Goal: Task Accomplishment & Management: Use online tool/utility

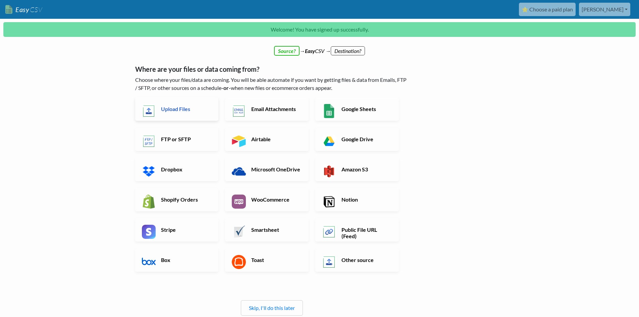
click at [184, 107] on h6 "Upload Files" at bounding box center [185, 109] width 53 height 6
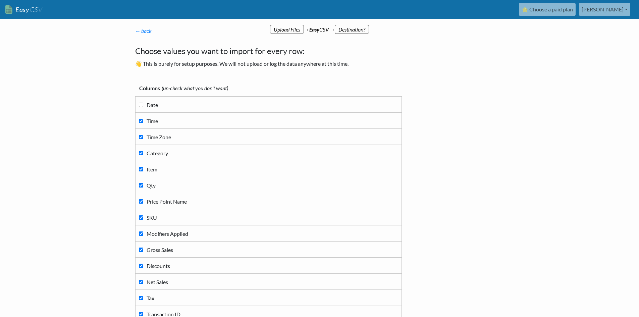
click at [142, 104] on input "Date" at bounding box center [141, 105] width 4 height 4
checkbox input "true"
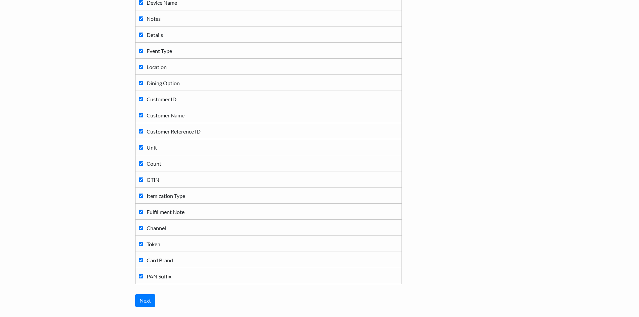
scroll to position [369, 0]
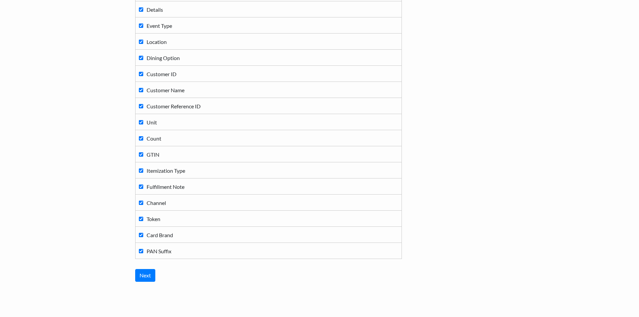
click at [141, 249] on input "PAN Suffix" at bounding box center [141, 251] width 4 height 4
checkbox input "false"
click at [140, 235] on input "Card Brand" at bounding box center [141, 235] width 4 height 4
checkbox input "false"
click at [140, 218] on input "Token" at bounding box center [141, 219] width 4 height 4
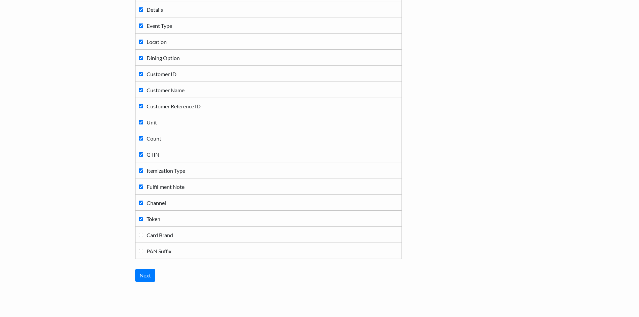
checkbox input "false"
click at [140, 234] on input "Card Brand" at bounding box center [141, 235] width 4 height 4
checkbox input "true"
click at [141, 185] on input "Fulfillment Note" at bounding box center [141, 186] width 4 height 4
checkbox input "false"
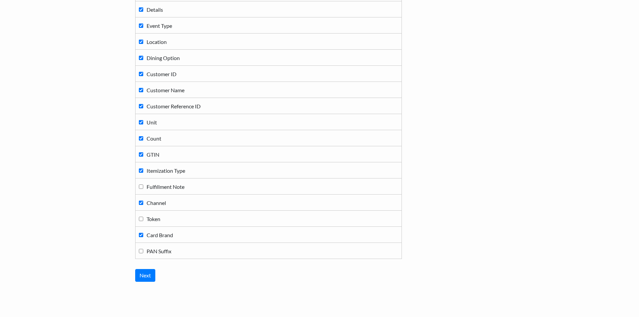
click at [140, 201] on input "Channel" at bounding box center [141, 203] width 4 height 4
checkbox input "false"
click at [142, 169] on input "Itemization Type" at bounding box center [141, 170] width 4 height 4
checkbox input "false"
click at [143, 151] on label "GTIN" at bounding box center [268, 154] width 259 height 9
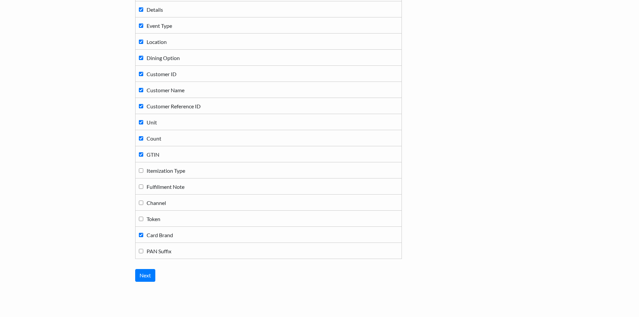
click at [143, 152] on input "GTIN" at bounding box center [141, 154] width 4 height 4
checkbox input "false"
click at [143, 276] on input "Next" at bounding box center [145, 275] width 20 height 13
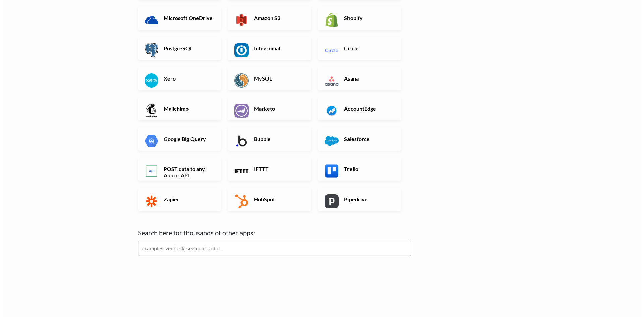
scroll to position [0, 0]
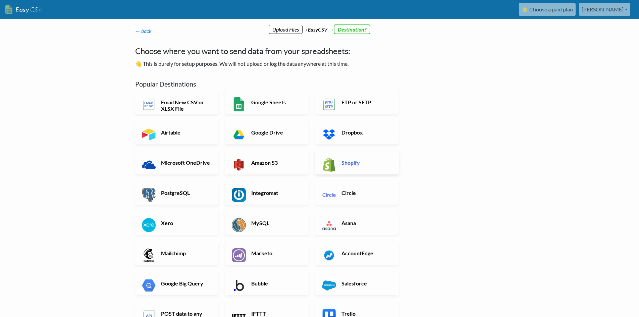
click at [366, 168] on link "Shopify" at bounding box center [356, 162] width 83 height 23
